Goal: Transaction & Acquisition: Book appointment/travel/reservation

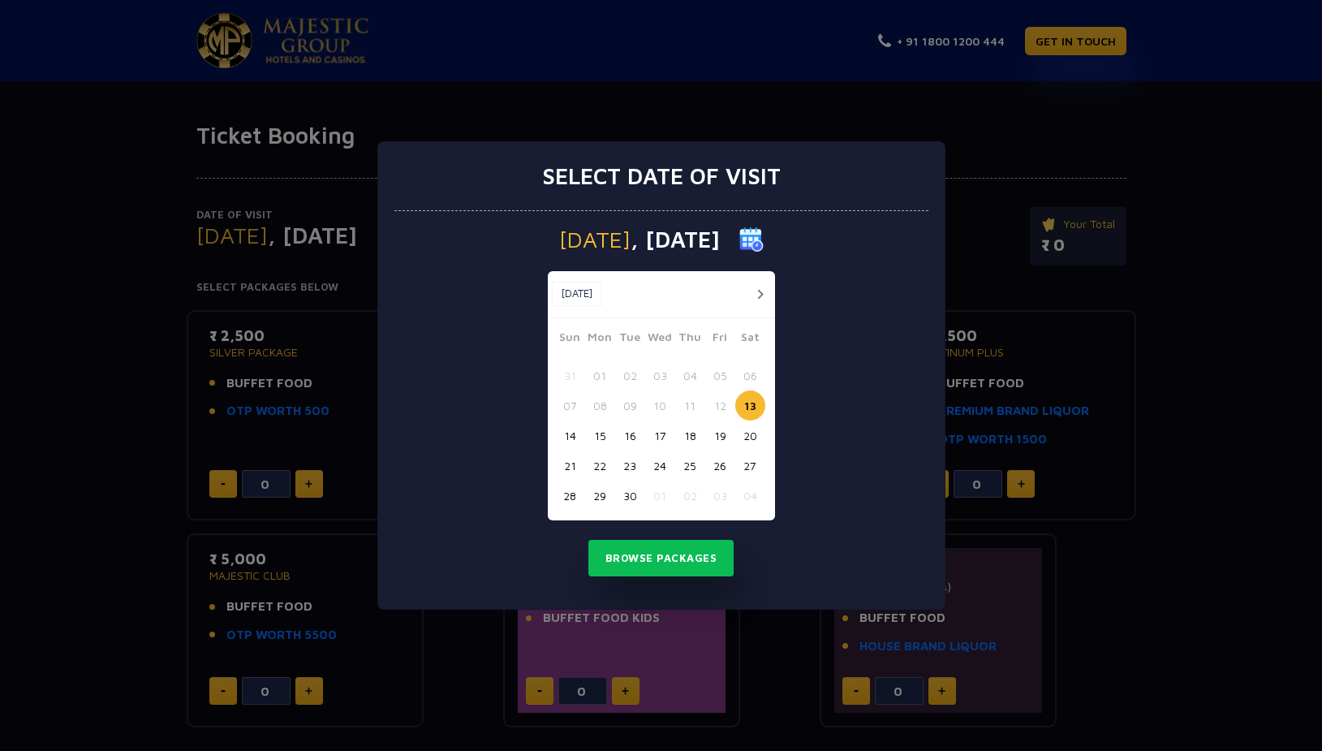
click at [146, 424] on div "Select date of visit [DATE] [DATE] [DATE] Sun Mon Tue Wed Thu Fri Sat 31 01 02 …" at bounding box center [661, 375] width 1322 height 751
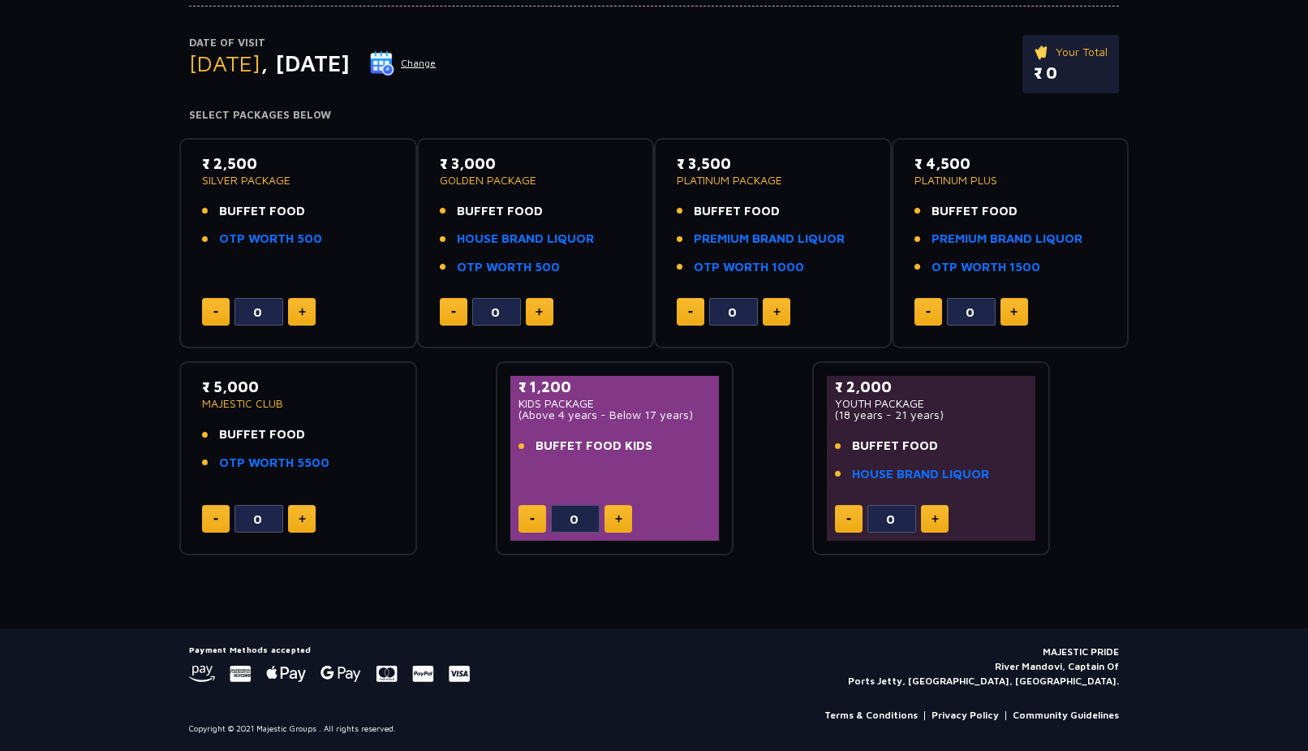
scroll to position [6, 0]
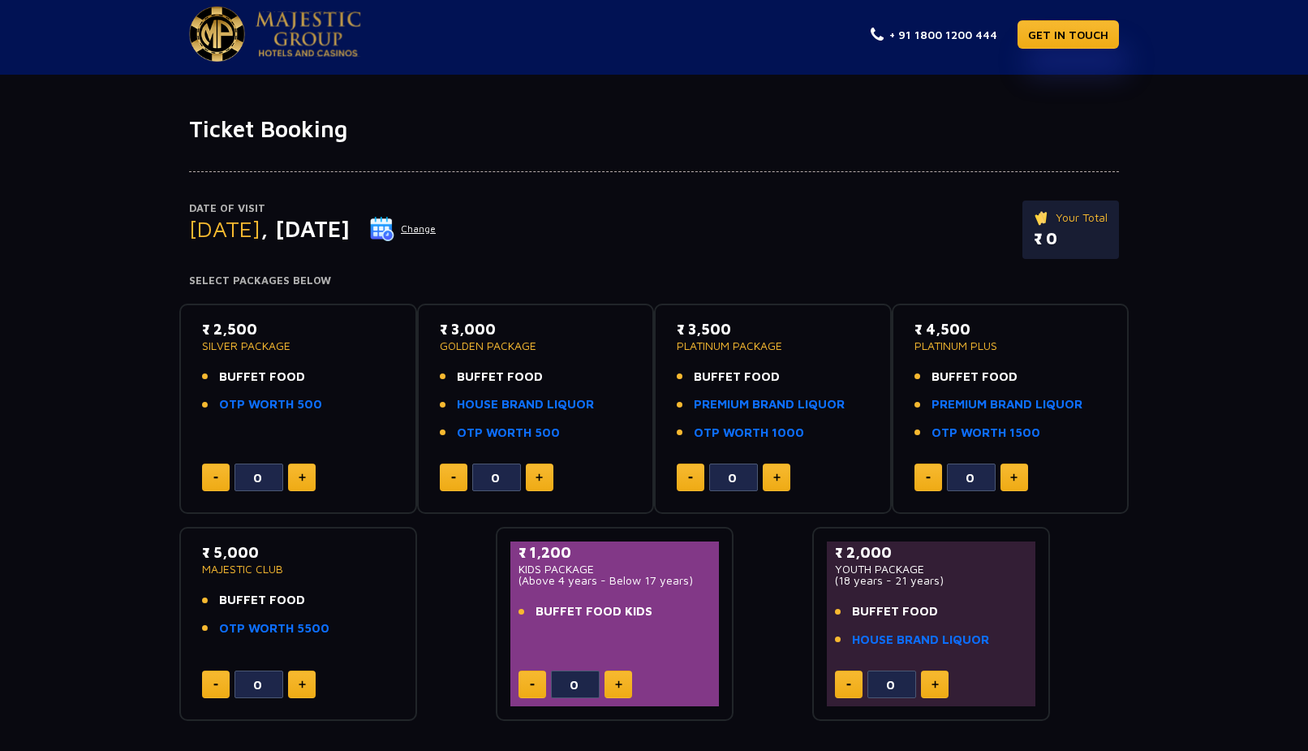
click at [236, 338] on p "₹ 2,500" at bounding box center [298, 329] width 192 height 22
click at [243, 343] on p "SILVER PACKAGE" at bounding box center [298, 345] width 192 height 11
drag, startPoint x: 312, startPoint y: 354, endPoint x: 220, endPoint y: 335, distance: 93.6
click at [220, 335] on div "₹ 2,500 SILVER PACKAGE BUFFET FOOD OTP WORTH 500" at bounding box center [298, 371] width 192 height 106
click at [337, 389] on ul "BUFFET FOOD OTP WORTH 500" at bounding box center [298, 391] width 192 height 46
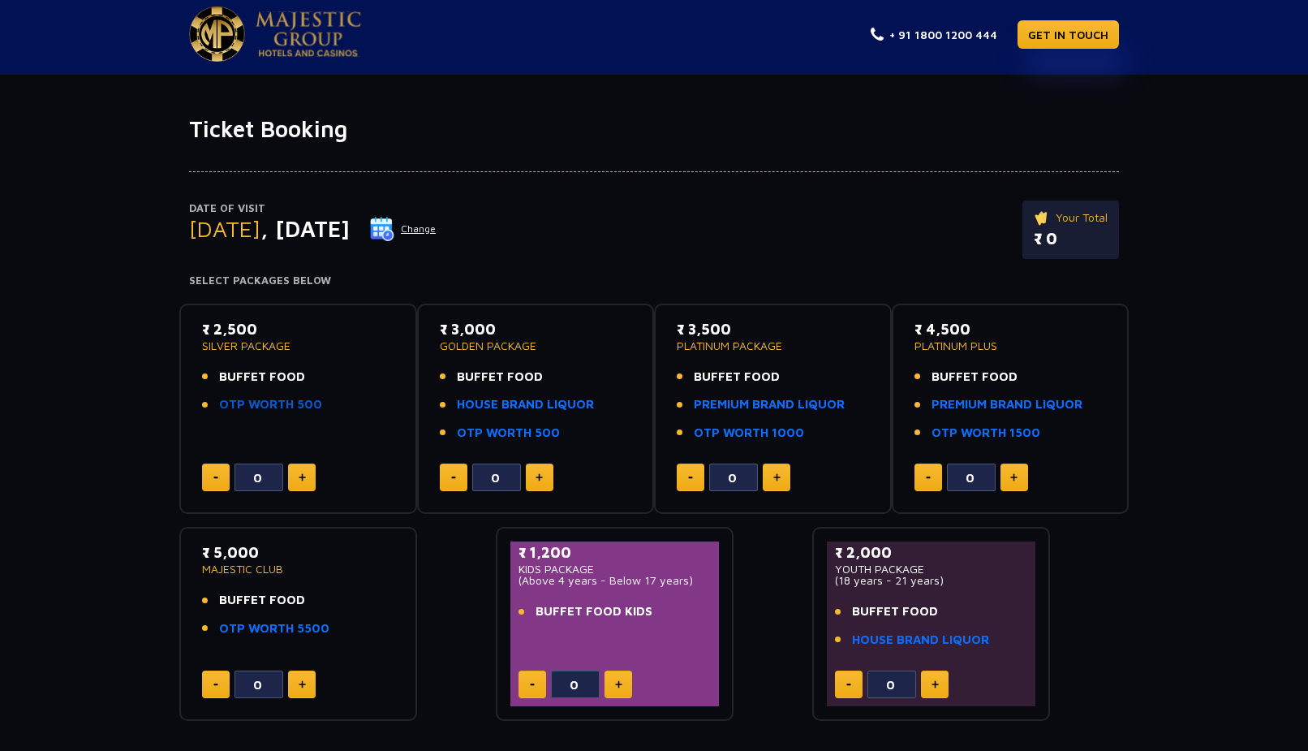
click at [269, 403] on link "OTP WORTH 500" at bounding box center [270, 404] width 103 height 19
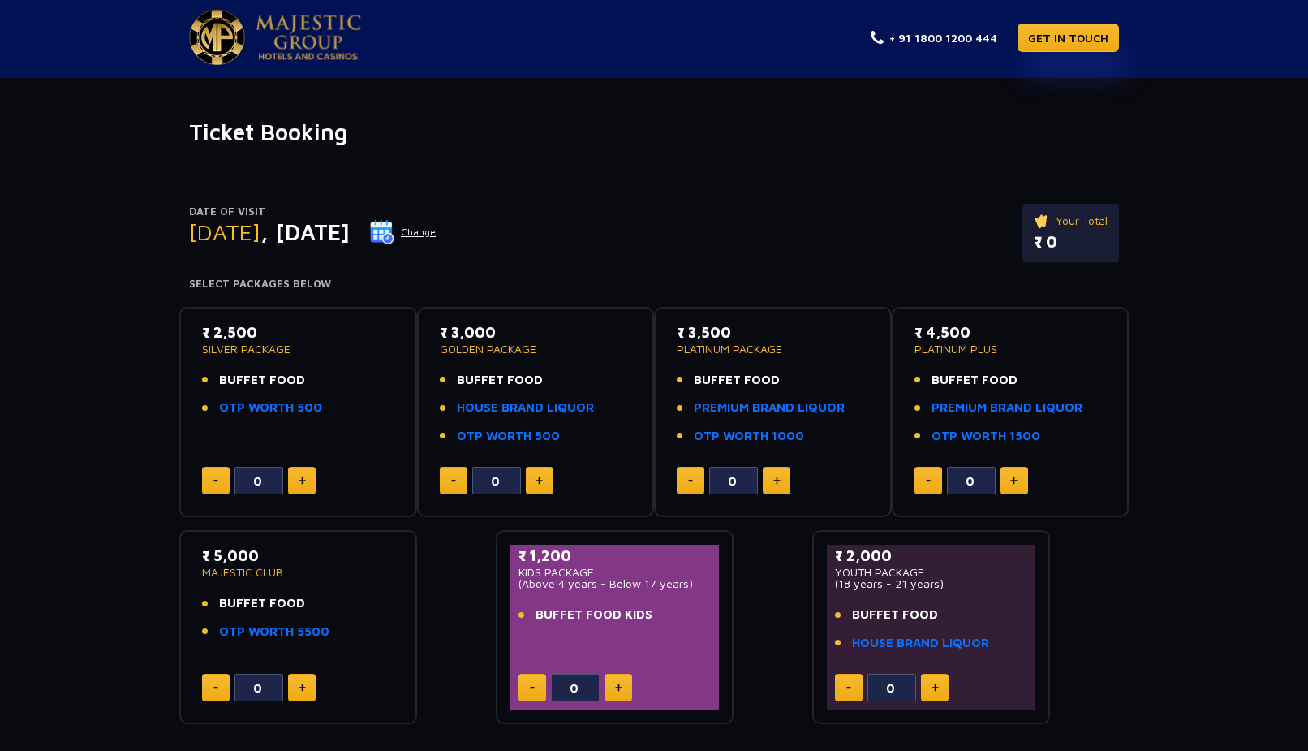
scroll to position [0, 0]
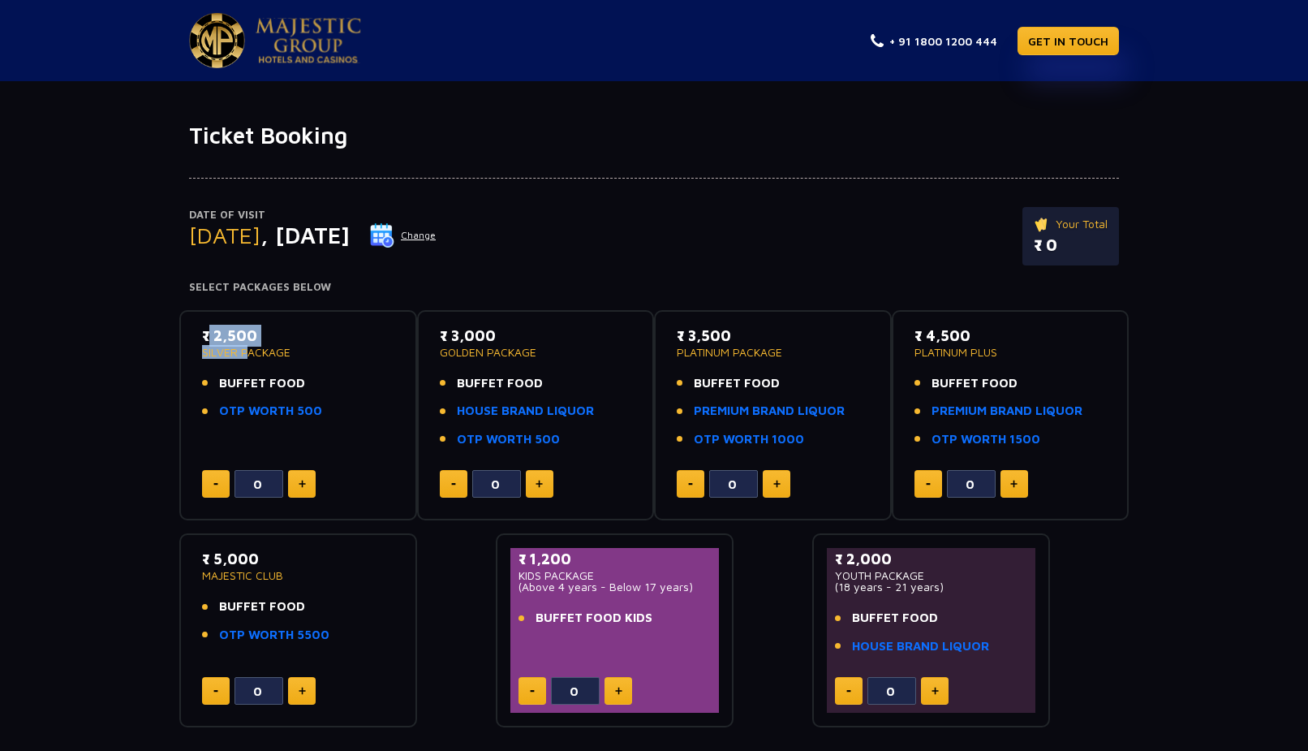
drag, startPoint x: 192, startPoint y: 335, endPoint x: 244, endPoint y: 361, distance: 58.1
click at [244, 361] on div "₹ 2,500 SILVER PACKAGE BUFFET FOOD OTP WORTH 500 0" at bounding box center [298, 415] width 238 height 211
drag, startPoint x: 297, startPoint y: 355, endPoint x: 219, endPoint y: 335, distance: 80.3
click at [219, 335] on div "₹ 2,500 SILVER PACKAGE" at bounding box center [298, 341] width 192 height 33
drag, startPoint x: 301, startPoint y: 360, endPoint x: 201, endPoint y: 347, distance: 100.7
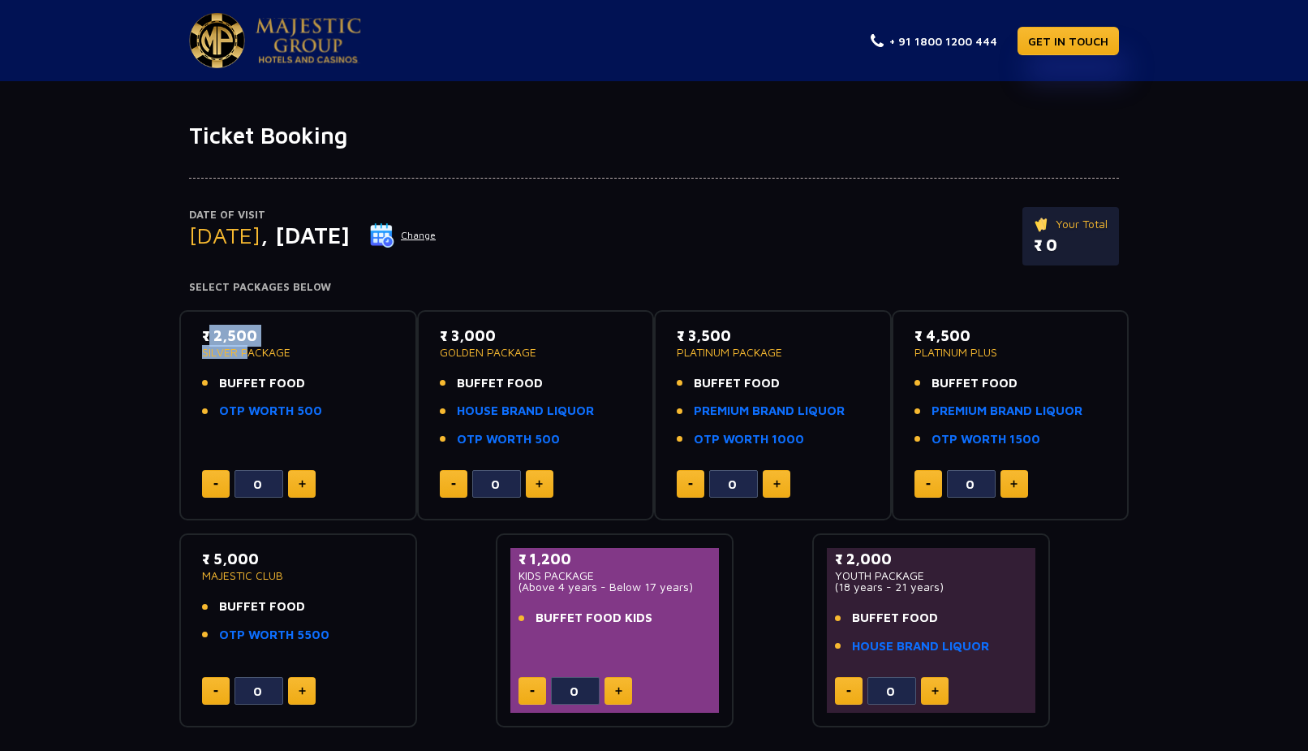
click at [216, 350] on div "₹ 2,500 SILVER PACKAGE BUFFET FOOD OTP WORTH 500" at bounding box center [298, 378] width 192 height 106
drag, startPoint x: 196, startPoint y: 347, endPoint x: 244, endPoint y: 355, distance: 49.2
click at [244, 355] on div "₹ 2,500 SILVER PACKAGE BUFFET FOOD OTP WORTH 500 0" at bounding box center [298, 415] width 238 height 211
drag, startPoint x: 252, startPoint y: 350, endPoint x: 261, endPoint y: 347, distance: 9.3
click at [252, 350] on p "SILVER PACKAGE" at bounding box center [298, 352] width 192 height 11
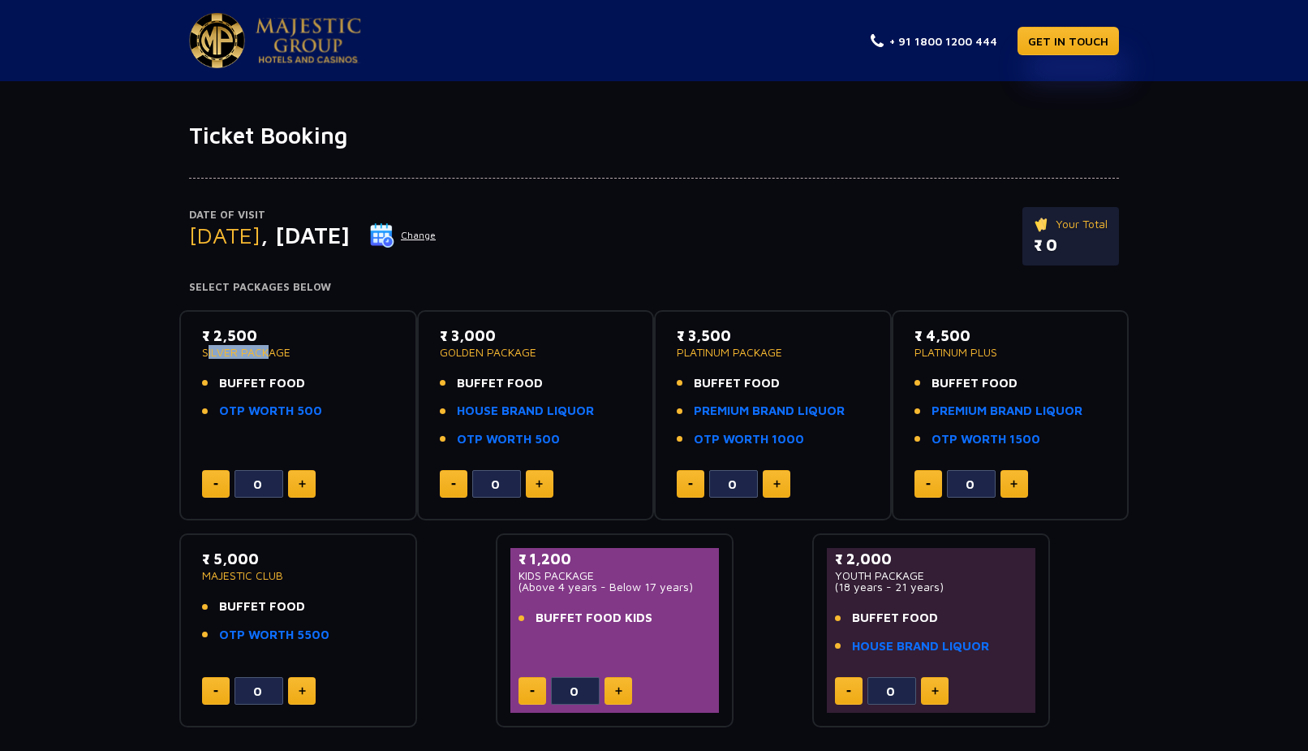
drag, startPoint x: 261, startPoint y: 347, endPoint x: 276, endPoint y: 349, distance: 15.5
click at [263, 347] on p "SILVER PACKAGE" at bounding box center [298, 352] width 192 height 11
click at [277, 350] on p "SILVER PACKAGE" at bounding box center [298, 352] width 192 height 11
drag, startPoint x: 281, startPoint y: 351, endPoint x: 298, endPoint y: 346, distance: 17.7
click at [282, 351] on p "SILVER PACKAGE" at bounding box center [298, 352] width 192 height 11
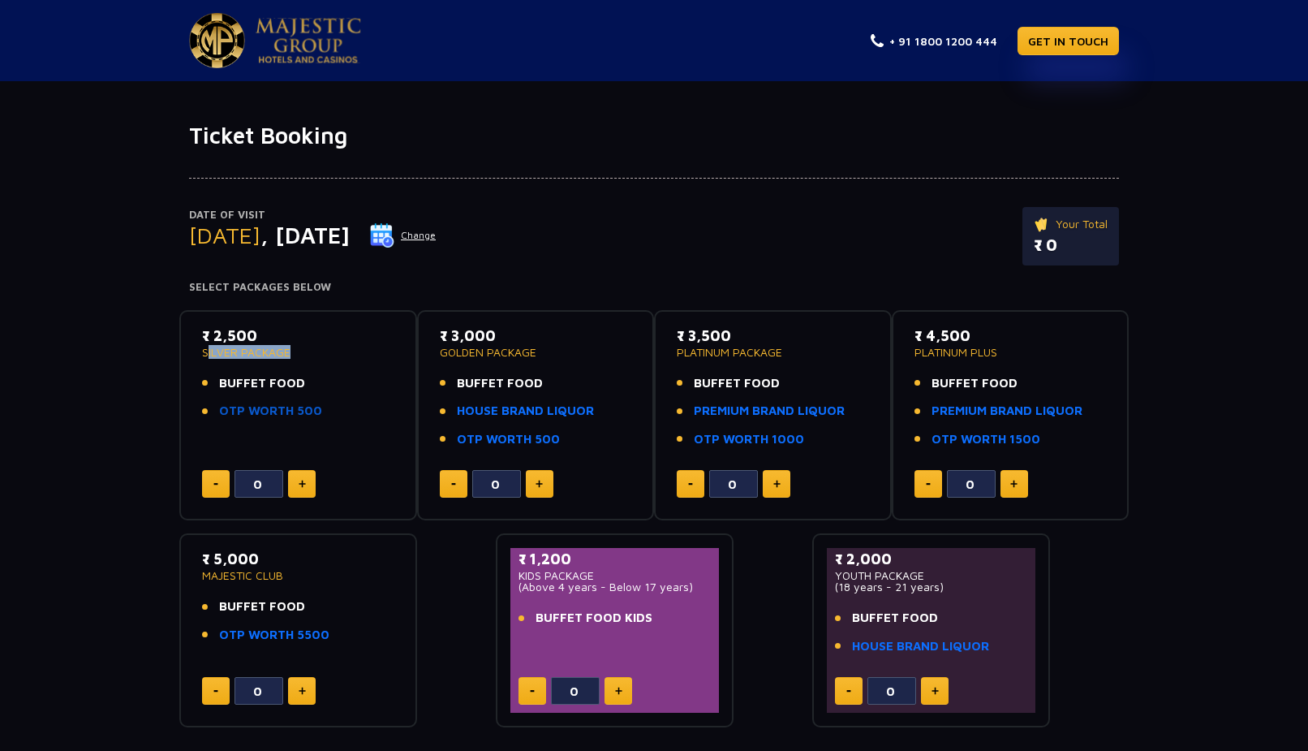
click at [287, 410] on link "OTP WORTH 500" at bounding box center [270, 411] width 103 height 19
